Goal: Transaction & Acquisition: Download file/media

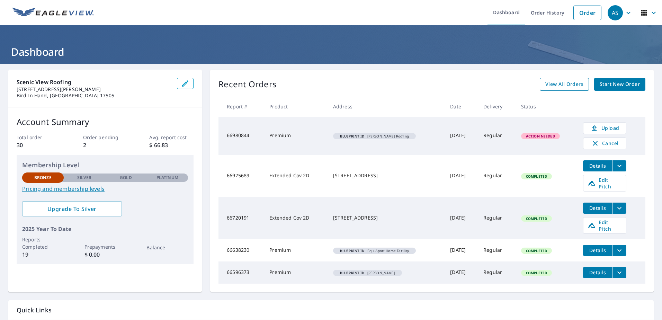
click at [556, 86] on span "View All Orders" at bounding box center [564, 84] width 38 height 9
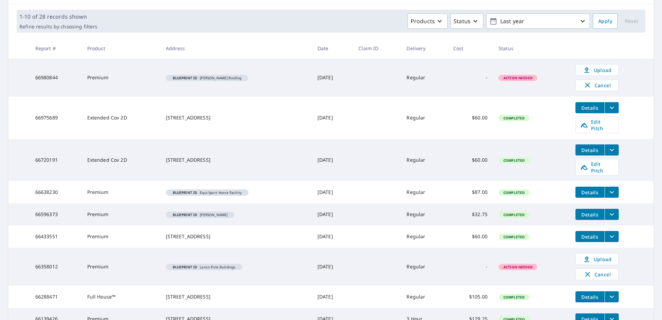
scroll to position [104, 0]
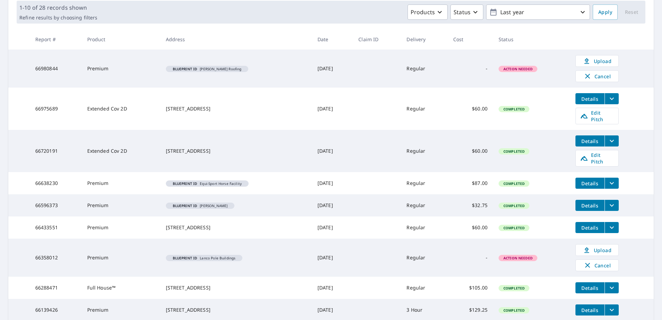
click at [581, 224] on span "Details" at bounding box center [589, 227] width 21 height 7
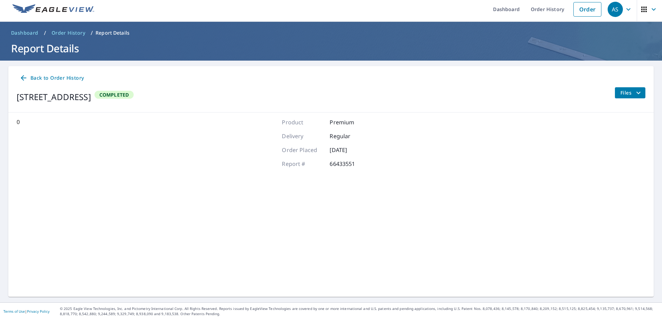
scroll to position [3, 0]
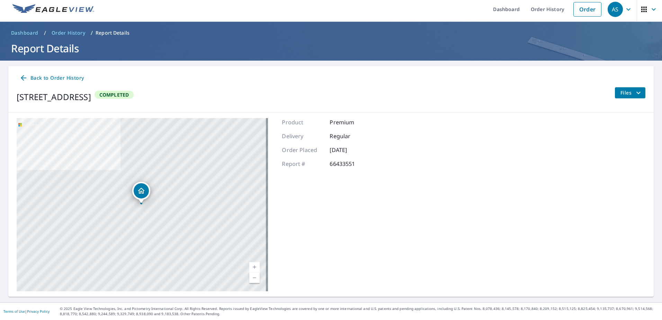
click at [620, 91] on span "Files" at bounding box center [631, 93] width 22 height 8
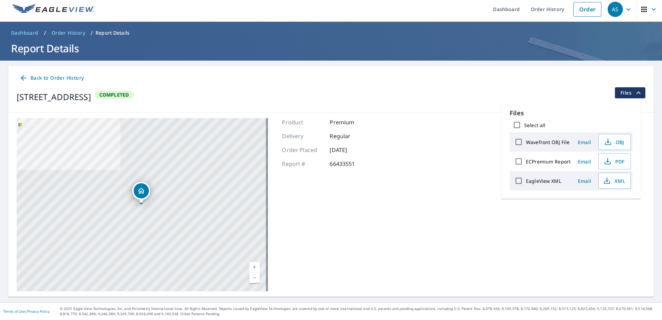
click at [454, 179] on div "[STREET_ADDRESS][GEOGRAPHIC_DATA] A standard road map Aerial A detailed look fr…" at bounding box center [330, 204] width 645 height 184
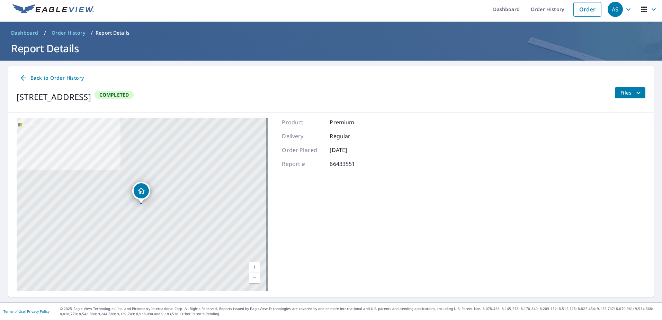
click at [22, 79] on icon at bounding box center [24, 78] width 6 height 6
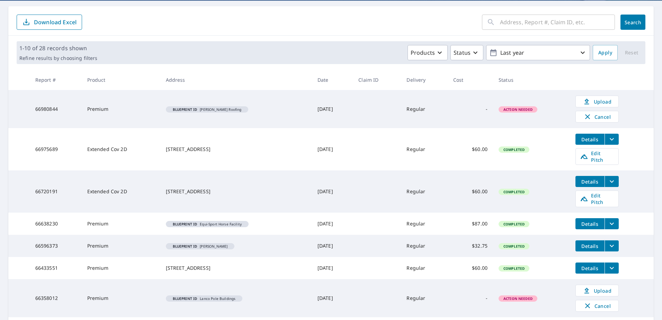
scroll to position [73, 0]
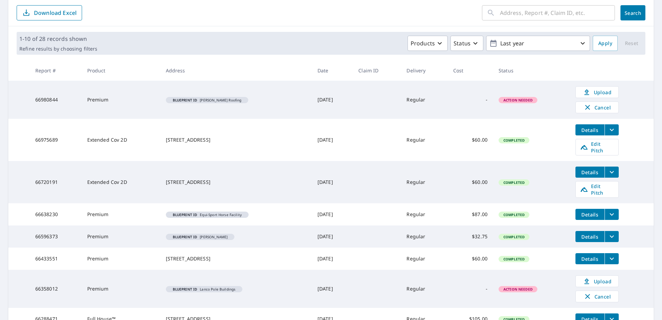
click at [222, 255] on div "[STREET_ADDRESS]" at bounding box center [236, 258] width 140 height 7
click at [611, 254] on icon "filesDropdownBtn-66433551" at bounding box center [611, 258] width 8 height 8
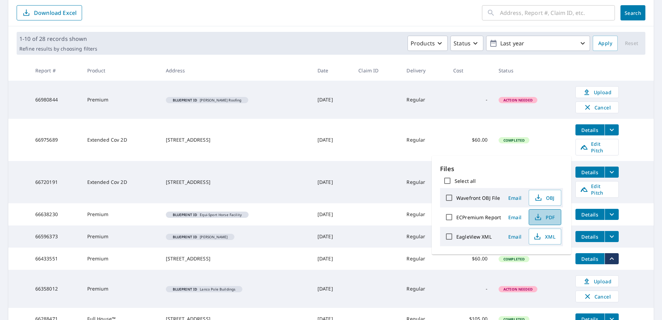
click at [545, 218] on span "PDF" at bounding box center [544, 217] width 22 height 8
